Goal: Transaction & Acquisition: Purchase product/service

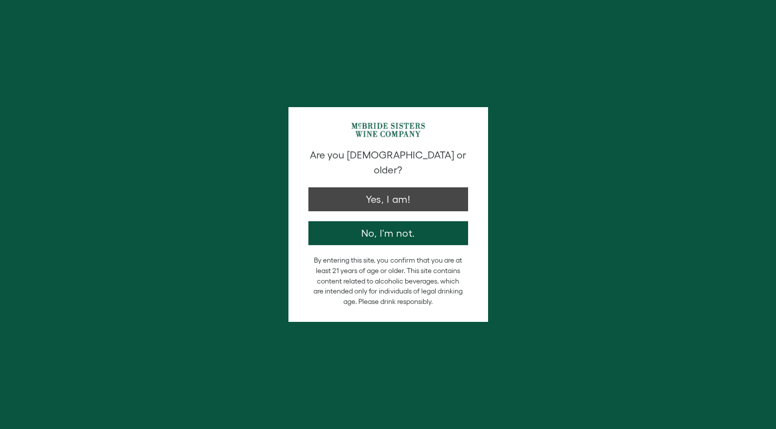
click at [392, 188] on button "Yes, I am!" at bounding box center [388, 200] width 160 height 24
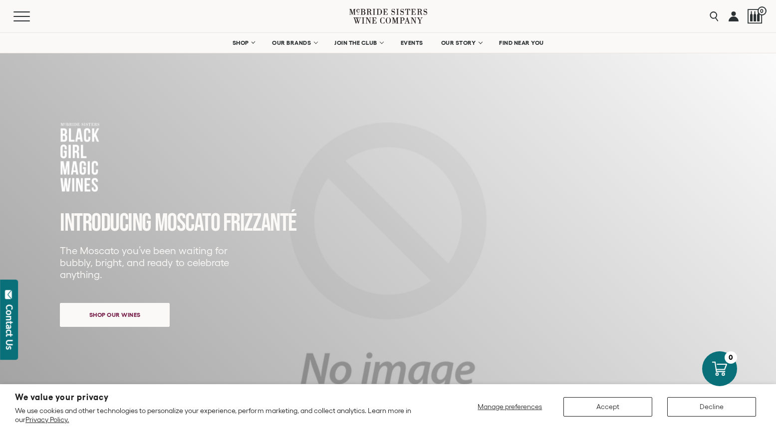
click at [116, 313] on span "Shop our wines" at bounding box center [115, 314] width 86 height 19
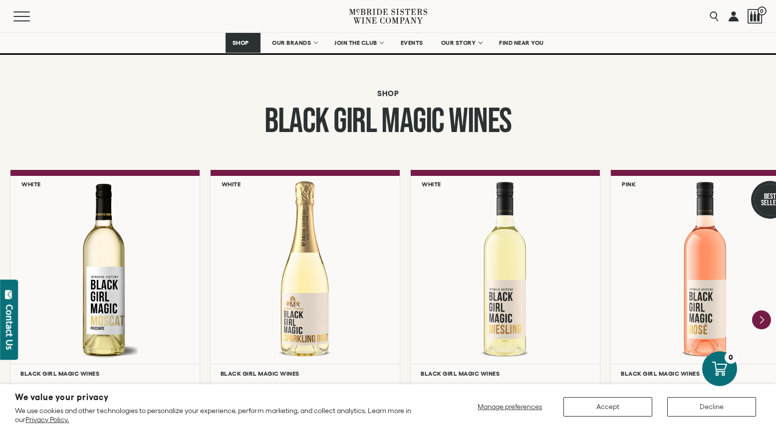
scroll to position [761, 0]
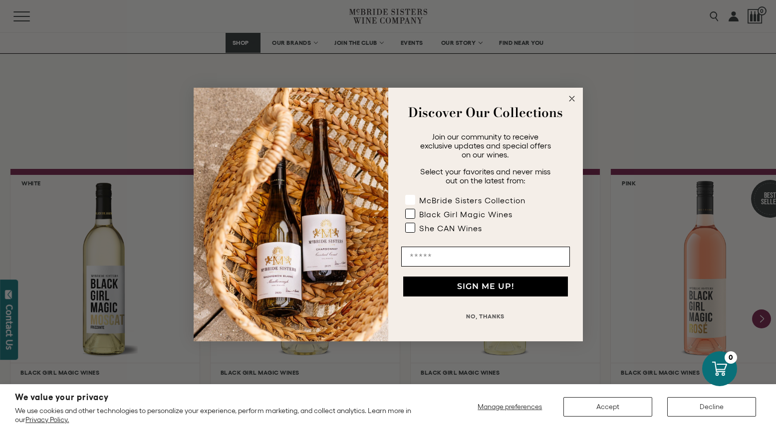
click at [408, 200] on rect "POPUP Form" at bounding box center [409, 200] width 9 height 9
click at [409, 212] on rect "POPUP Form" at bounding box center [409, 214] width 9 height 9
click at [414, 227] on rect "POPUP Form" at bounding box center [409, 227] width 9 height 9
click at [422, 247] on input "Email" at bounding box center [485, 257] width 169 height 20
type input "**********"
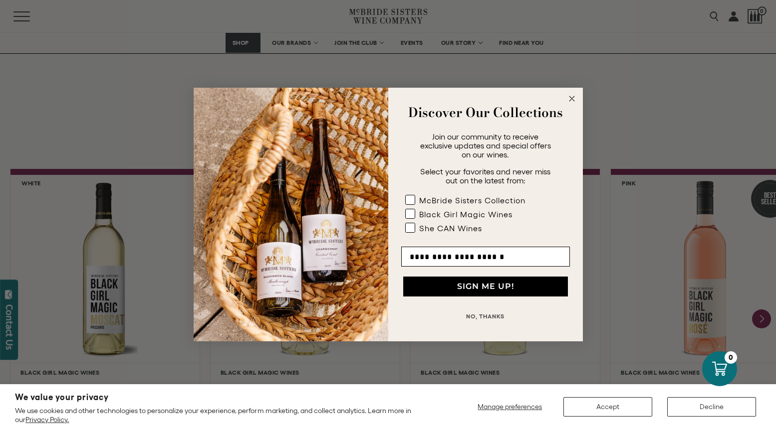
click at [471, 287] on button "SIGN ME UP!" at bounding box center [485, 287] width 165 height 20
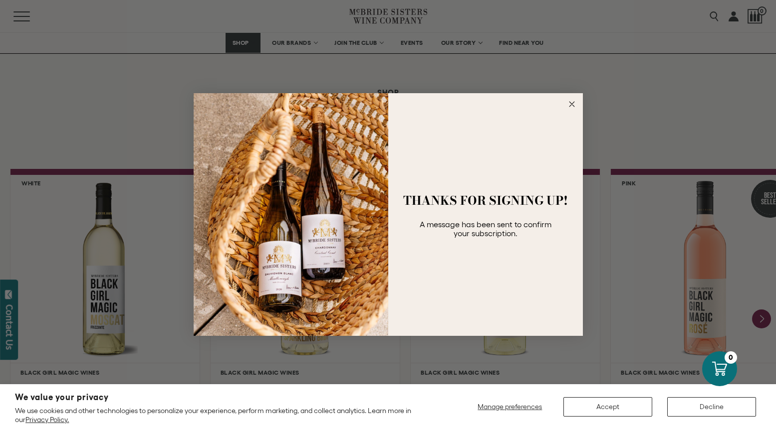
click at [574, 106] on circle "Close dialog" at bounding box center [571, 103] width 11 height 11
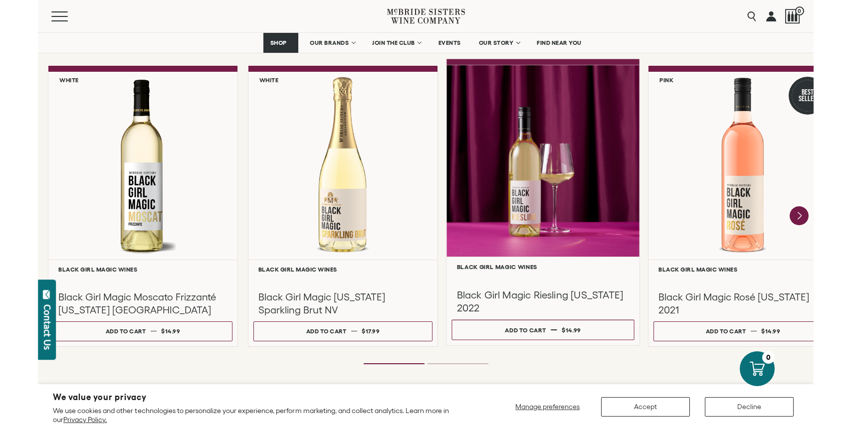
scroll to position [868, 0]
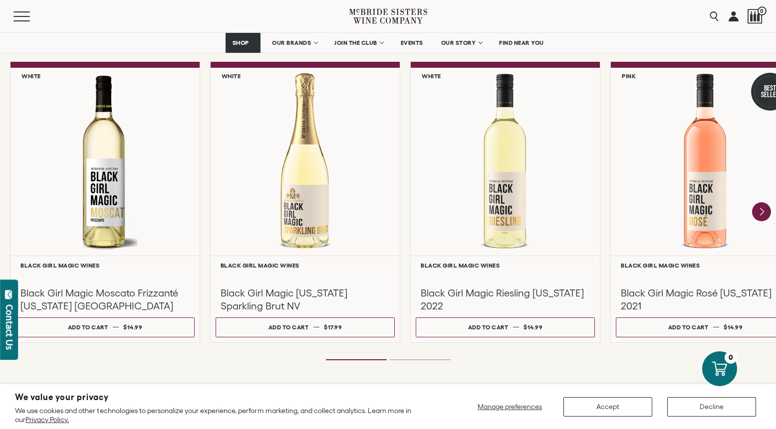
drag, startPoint x: 416, startPoint y: 357, endPoint x: 444, endPoint y: 360, distance: 28.1
click at [444, 360] on div "**********" at bounding box center [388, 212] width 776 height 300
click at [427, 361] on ol at bounding box center [388, 360] width 399 height 4
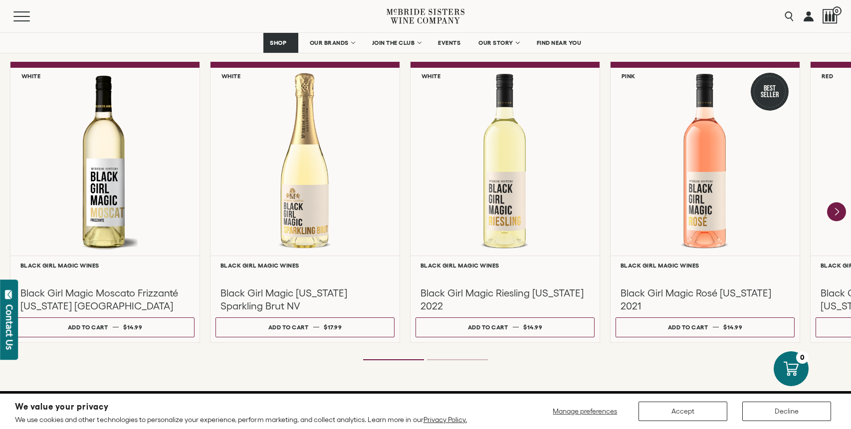
drag, startPoint x: 400, startPoint y: 390, endPoint x: 439, endPoint y: 389, distance: 38.9
click at [439, 389] on div "**********" at bounding box center [425, 169] width 851 height 446
click at [461, 361] on ol at bounding box center [425, 360] width 399 height 4
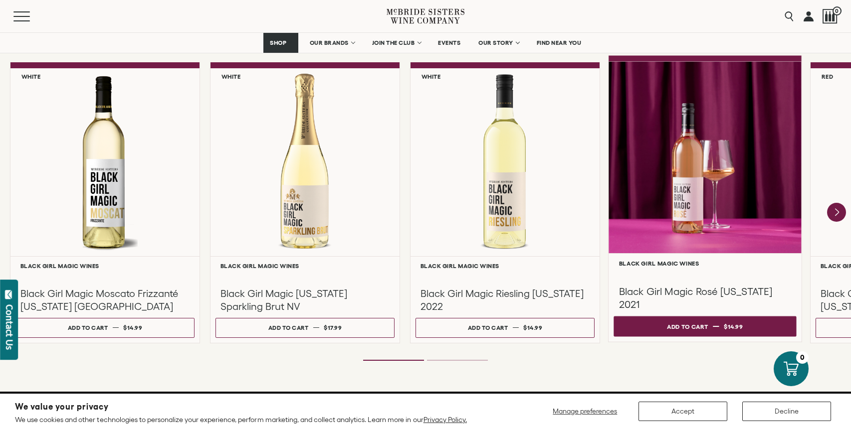
click at [704, 326] on div "Add to cart" at bounding box center [687, 326] width 41 height 15
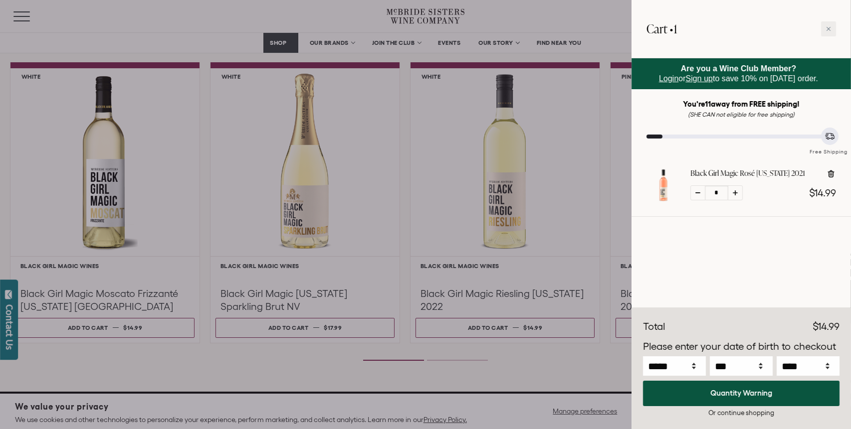
click at [731, 412] on div "Or continue shopping" at bounding box center [741, 413] width 197 height 9
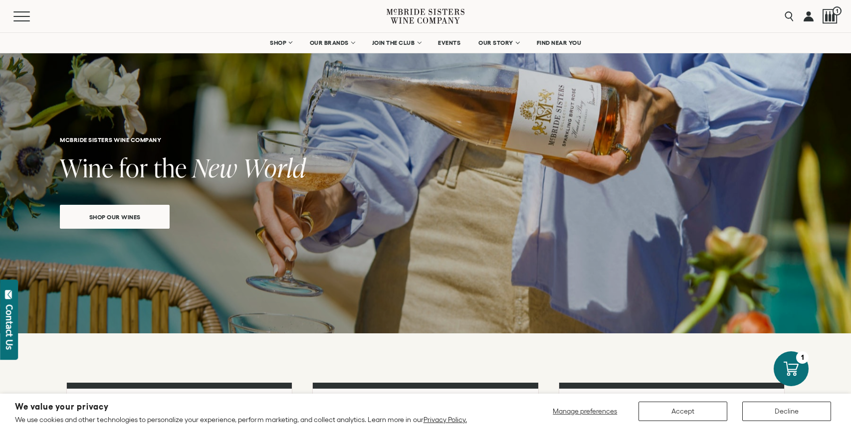
click at [687, 414] on button "Accept" at bounding box center [683, 411] width 89 height 19
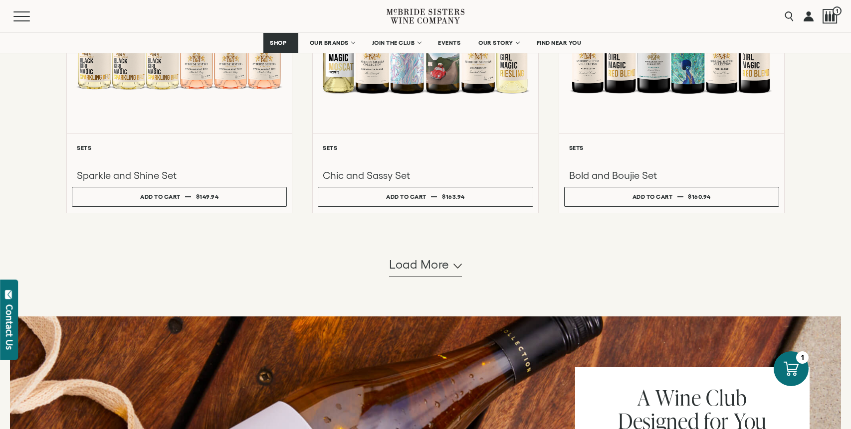
scroll to position [1095, 0]
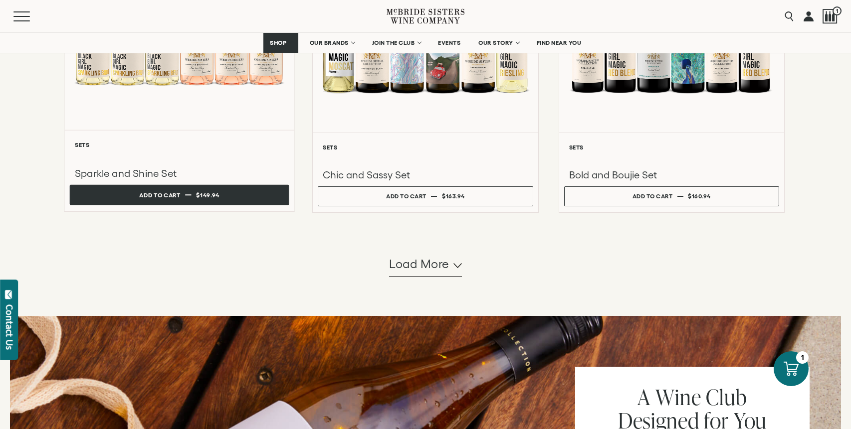
click at [174, 203] on div "Add to cart" at bounding box center [159, 195] width 41 height 15
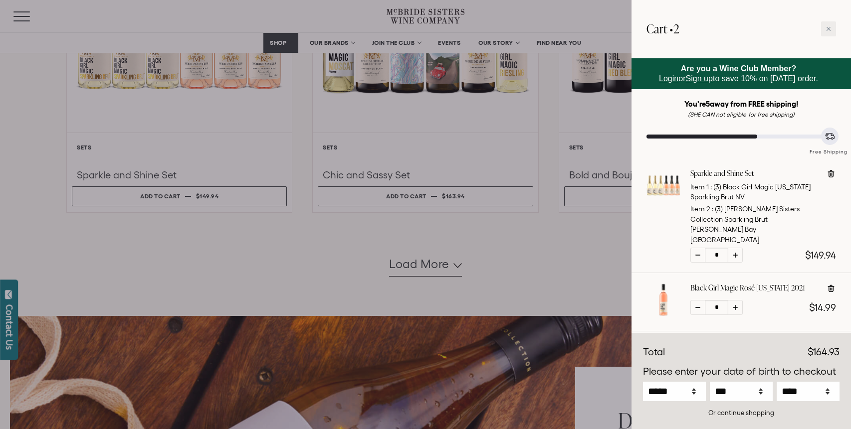
click at [409, 326] on div at bounding box center [425, 214] width 851 height 429
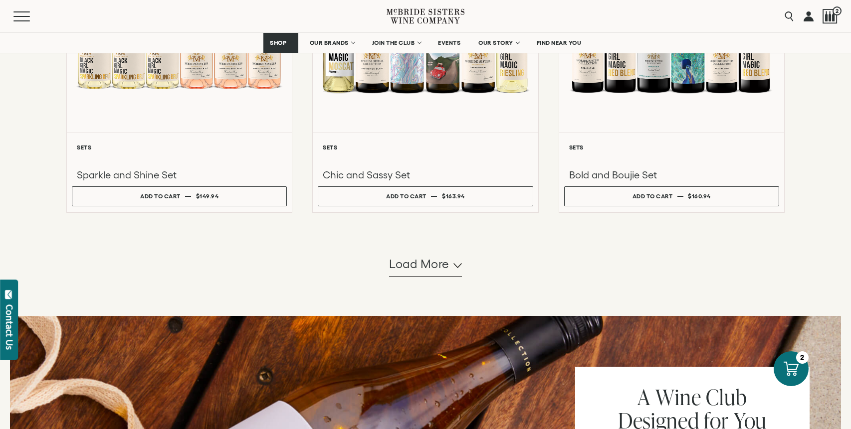
click at [459, 268] on icon "button" at bounding box center [457, 265] width 8 height 5
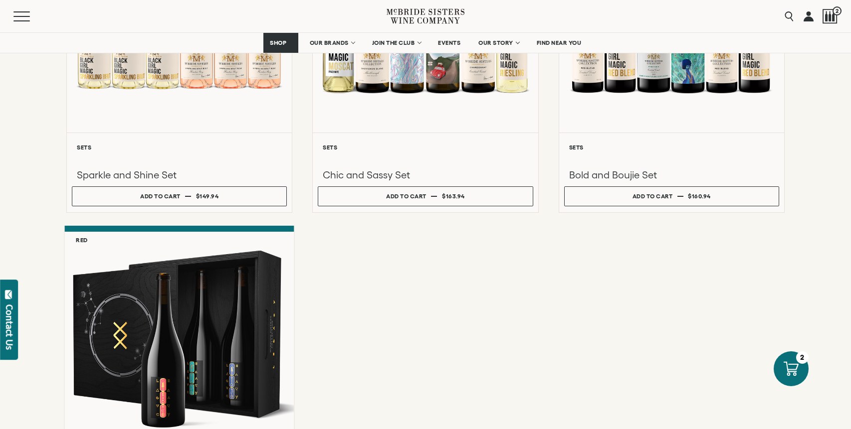
click at [228, 328] on div at bounding box center [178, 338] width 229 height 213
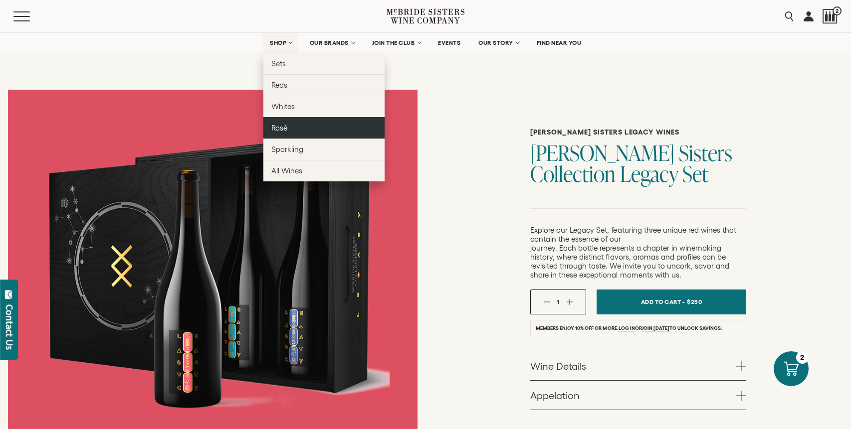
click at [274, 128] on span "Rosé" at bounding box center [279, 128] width 16 height 8
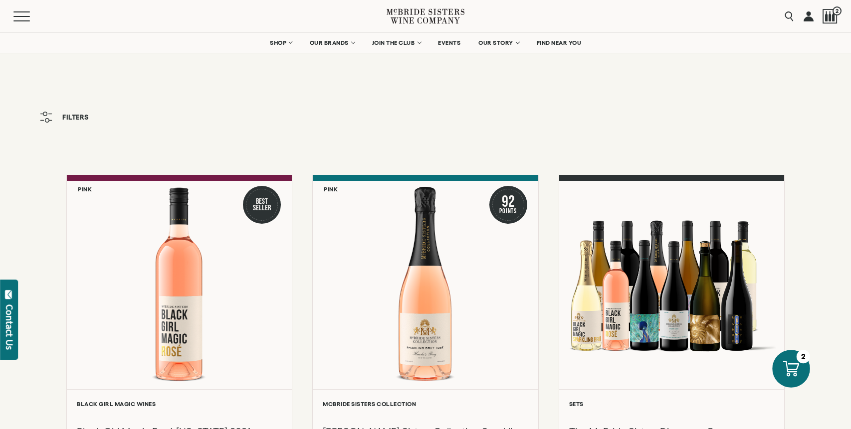
click at [789, 361] on div at bounding box center [791, 369] width 38 height 38
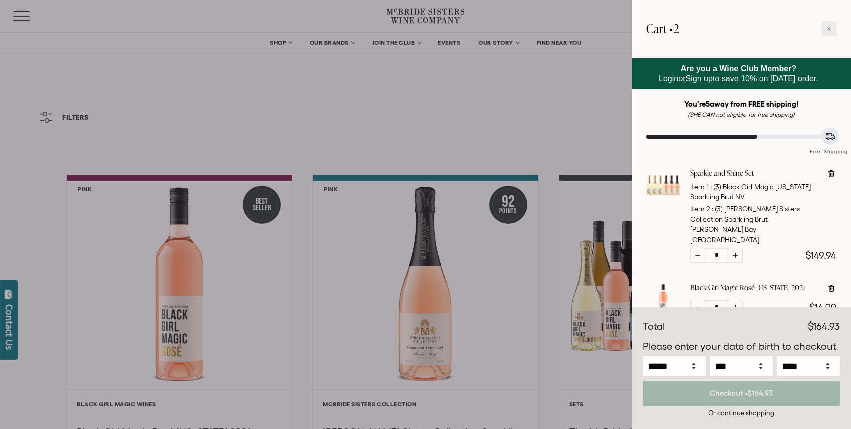
click at [733, 305] on icon at bounding box center [735, 307] width 5 height 5
type input "*"
click at [735, 305] on icon at bounding box center [735, 307] width 5 height 5
type input "*"
click at [736, 305] on icon at bounding box center [735, 307] width 5 height 5
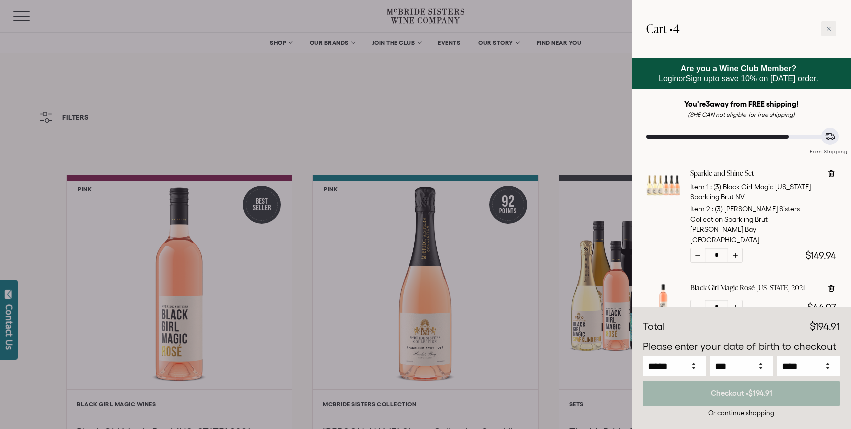
type input "*"
click at [736, 305] on icon at bounding box center [735, 307] width 5 height 5
type input "*"
click at [736, 305] on icon at bounding box center [735, 307] width 5 height 5
type input "*"
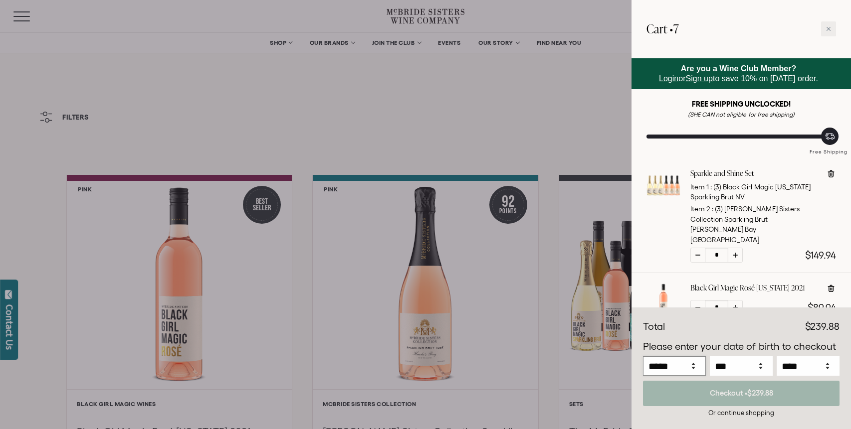
select select "**"
select select "****"
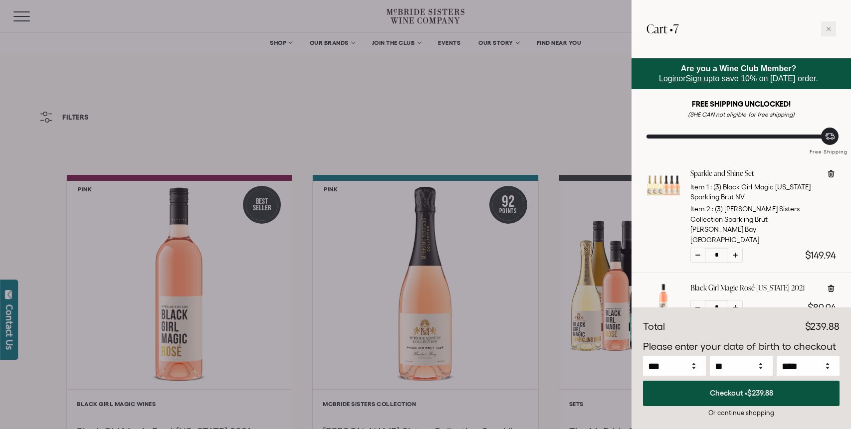
click at [739, 394] on button "Checkout • $239.88" at bounding box center [741, 393] width 197 height 25
